Goal: Task Accomplishment & Management: Manage account settings

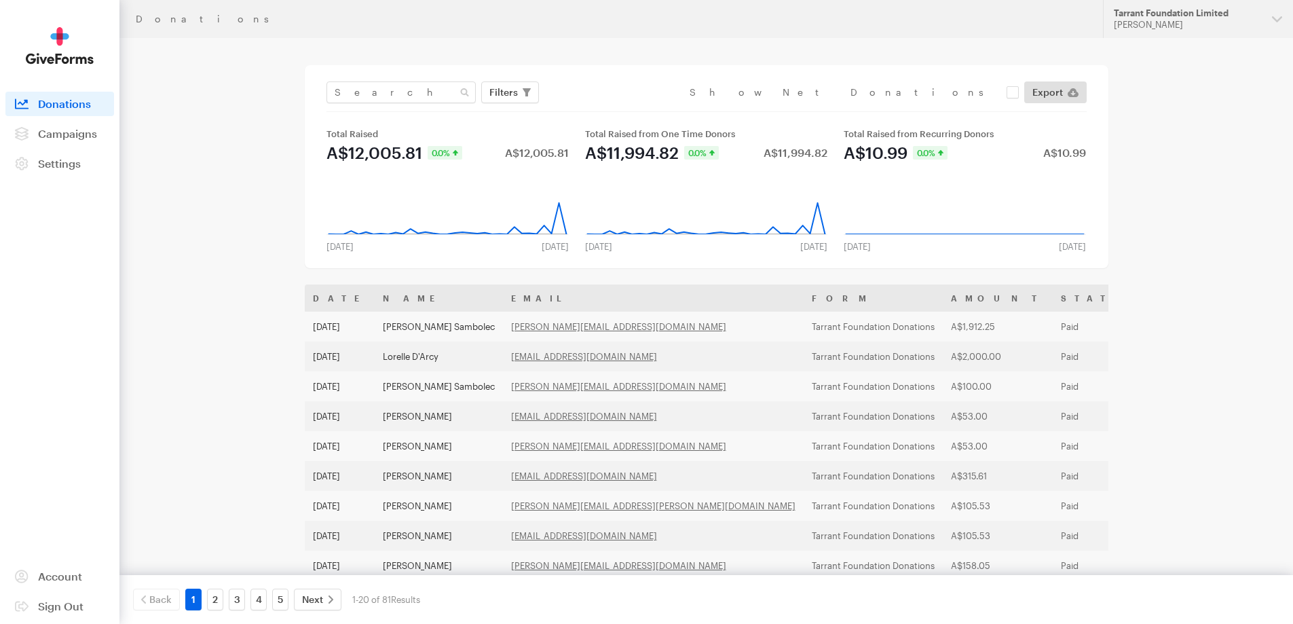
click at [893, 154] on div "A$10.99" at bounding box center [876, 153] width 64 height 16
click at [882, 132] on div "Total Raised from Recurring Donors" at bounding box center [965, 133] width 242 height 11
click at [882, 153] on div "A$10.99" at bounding box center [876, 153] width 64 height 16
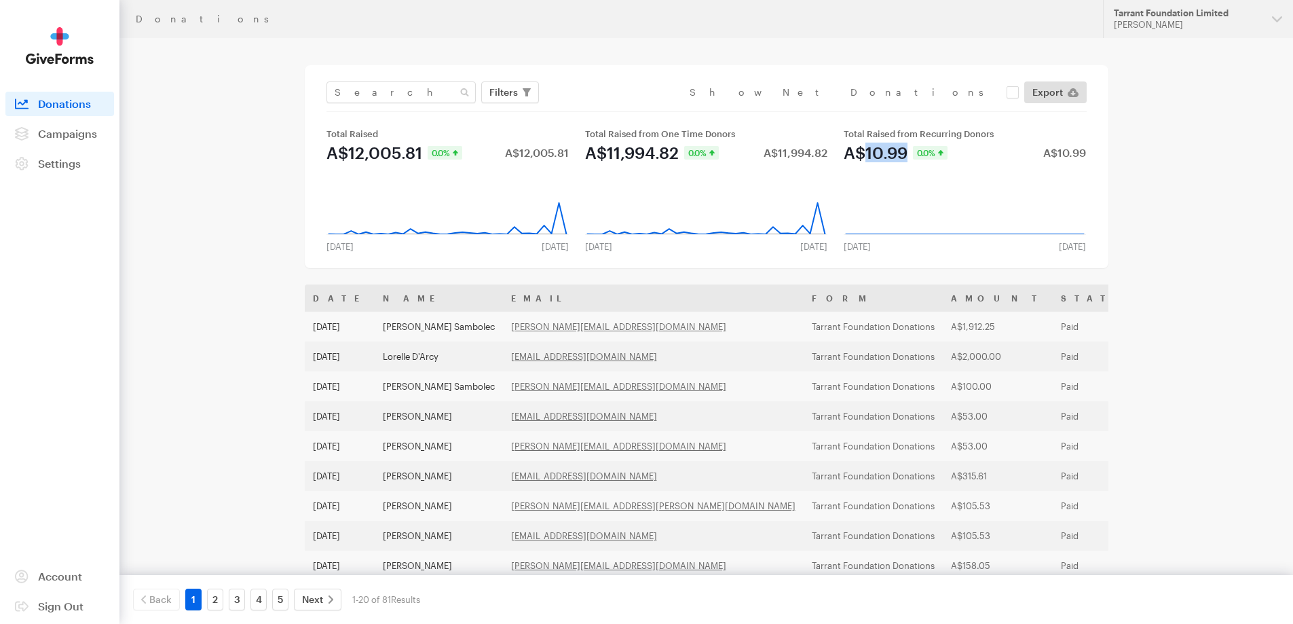
click at [882, 153] on div "A$10.99" at bounding box center [876, 153] width 64 height 16
click at [77, 163] on span "Settings" at bounding box center [59, 163] width 43 height 13
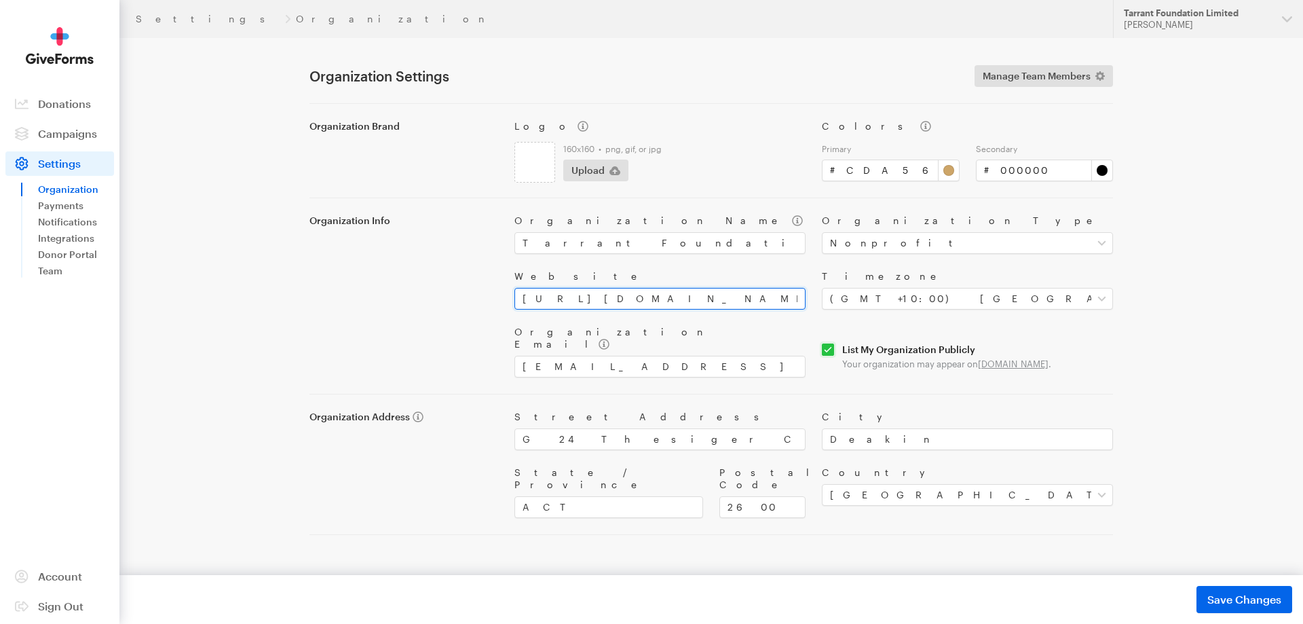
drag, startPoint x: 723, startPoint y: 301, endPoint x: 504, endPoint y: 296, distance: 219.9
click at [504, 296] on div "Organization Info Organization Name Tarrant Foundation Limited Organization Typ…" at bounding box center [711, 287] width 820 height 179
click at [71, 211] on link "Payments" at bounding box center [76, 205] width 76 height 16
